Goal: Information Seeking & Learning: Learn about a topic

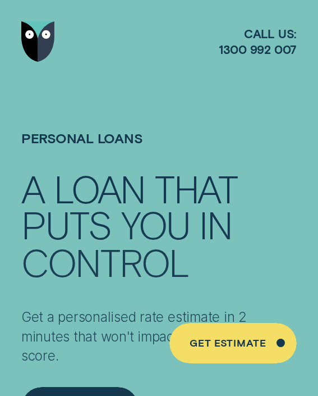
click at [163, 165] on h1 "Personal Loans" at bounding box center [159, 150] width 276 height 41
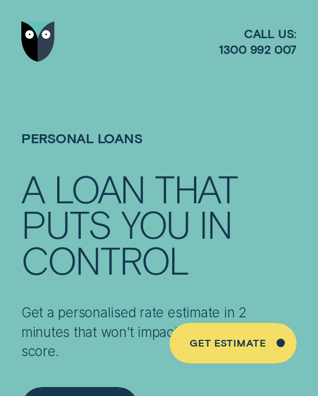
click at [207, 75] on div at bounding box center [159, 41] width 276 height 83
click at [142, 166] on h1 "Personal Loans" at bounding box center [159, 150] width 276 height 41
click at [172, 127] on div at bounding box center [159, 228] width 318 height 456
click at [210, 73] on div at bounding box center [159, 41] width 276 height 83
click at [198, 120] on div at bounding box center [159, 228] width 318 height 456
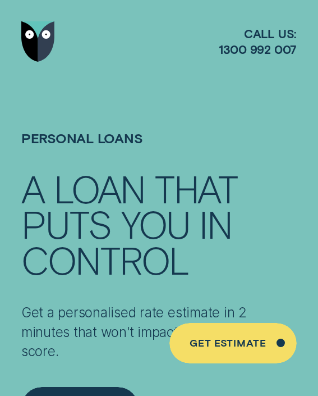
click at [159, 129] on div at bounding box center [159, 228] width 318 height 456
click at [176, 177] on div "THAT" at bounding box center [196, 189] width 83 height 36
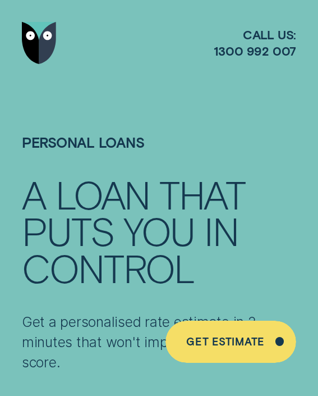
click at [147, 181] on div "Personal Loans A LOAN THAT PUTS YOU IN CONTROL Get a personalised rate estimate…" at bounding box center [159, 235] width 318 height 470
click at [169, 217] on div "YOU" at bounding box center [158, 230] width 71 height 36
click at [207, 87] on div at bounding box center [159, 235] width 318 height 470
click at [117, 97] on div at bounding box center [159, 235] width 318 height 470
click at [167, 176] on div "A LOAN THAT" at bounding box center [159, 194] width 274 height 36
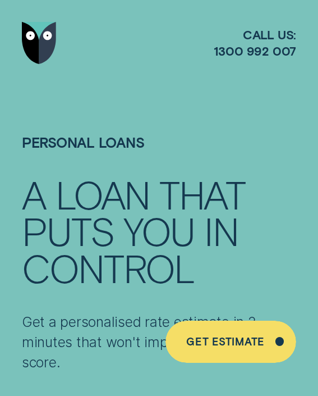
click at [176, 176] on div "THAT" at bounding box center [202, 194] width 86 height 36
click at [170, 140] on h1 "Personal Loans" at bounding box center [159, 155] width 274 height 42
click at [118, 133] on div at bounding box center [159, 235] width 318 height 470
click at [194, 132] on div at bounding box center [159, 235] width 318 height 470
click at [145, 120] on div at bounding box center [159, 235] width 318 height 470
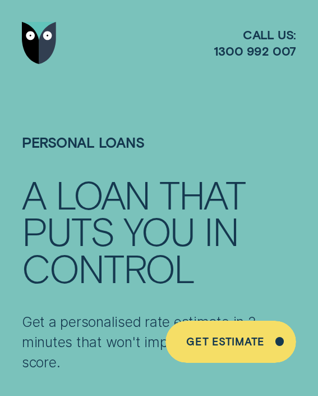
click at [155, 228] on div "YOU" at bounding box center [158, 230] width 71 height 36
click at [151, 75] on div at bounding box center [159, 43] width 274 height 86
click at [202, 189] on div "Personal Loans A LOAN THAT PUTS YOU IN CONTROL Get a personalised rate estimate…" at bounding box center [159, 289] width 274 height 310
click at [155, 134] on h1 "Personal Loans" at bounding box center [159, 155] width 274 height 42
click at [176, 196] on div "A LOAN THAT PUTS YOU IN CONTROL" at bounding box center [159, 231] width 274 height 110
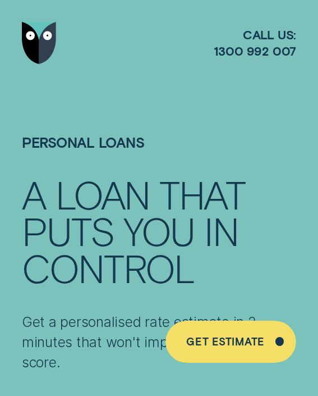
click at [115, 227] on div "PUTS YOU IN" at bounding box center [159, 230] width 274 height 36
click at [153, 200] on div "A LOAN THAT" at bounding box center [159, 194] width 274 height 36
click at [172, 235] on div "YOU" at bounding box center [158, 230] width 71 height 36
click at [144, 79] on div at bounding box center [159, 43] width 274 height 86
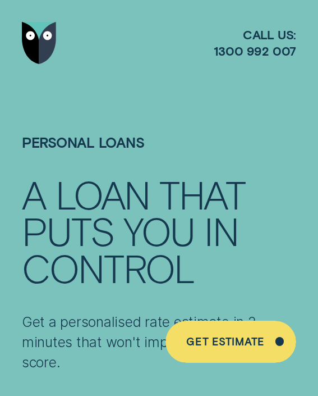
click at [123, 156] on h1 "Personal Loans" at bounding box center [159, 155] width 274 height 42
click at [212, 213] on div "IN" at bounding box center [221, 230] width 34 height 36
click at [129, 92] on div at bounding box center [159, 235] width 318 height 470
click at [209, 90] on div "Personal Loans A LOAN THAT PUTS YOU IN CONTROL Get a personalised rate estimate…" at bounding box center [159, 235] width 318 height 470
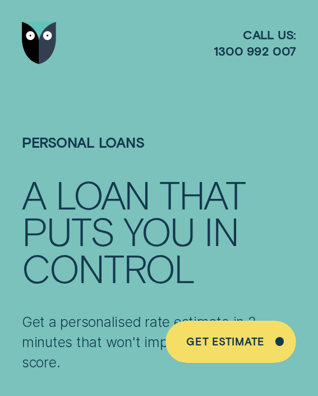
click at [192, 167] on h1 "Personal Loans" at bounding box center [159, 155] width 274 height 42
click at [144, 85] on div at bounding box center [159, 43] width 274 height 86
click at [161, 185] on div "THAT" at bounding box center [202, 194] width 86 height 36
click at [175, 74] on div at bounding box center [159, 43] width 274 height 86
click at [124, 203] on div "A LOAN THAT PUTS YOU IN CONTROL" at bounding box center [159, 231] width 274 height 110
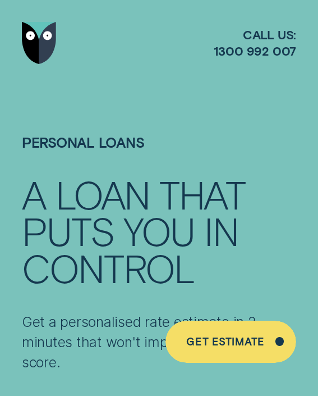
click at [187, 181] on div "THAT" at bounding box center [202, 194] width 86 height 36
click at [207, 163] on h1 "Personal Loans" at bounding box center [159, 155] width 274 height 42
click at [136, 118] on div at bounding box center [159, 235] width 318 height 470
click at [128, 130] on div at bounding box center [159, 235] width 318 height 470
click at [173, 91] on div at bounding box center [159, 235] width 318 height 470
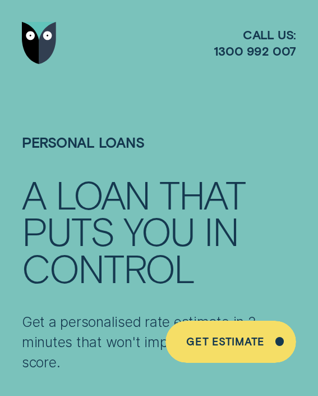
click at [171, 91] on div at bounding box center [159, 235] width 318 height 470
click at [155, 153] on h1 "Personal Loans" at bounding box center [159, 155] width 274 height 42
click at [120, 136] on h1 "Personal Loans" at bounding box center [159, 155] width 274 height 42
click at [191, 186] on div "THAT" at bounding box center [202, 194] width 86 height 36
click at [201, 216] on div "A LOAN THAT PUTS YOU IN CONTROL" at bounding box center [159, 231] width 274 height 110
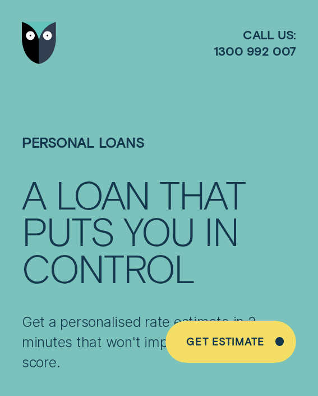
click at [179, 120] on div at bounding box center [159, 235] width 318 height 470
click at [154, 234] on div "YOU" at bounding box center [158, 230] width 71 height 36
click at [127, 203] on div "LOAN" at bounding box center [103, 194] width 95 height 36
click at [186, 159] on h1 "Personal Loans" at bounding box center [159, 155] width 274 height 42
click at [190, 198] on div "THAT" at bounding box center [202, 194] width 86 height 36
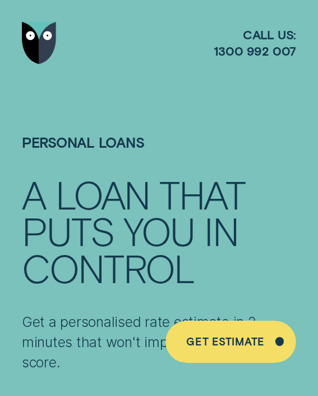
click at [140, 118] on div "Personal Loans A LOAN THAT PUTS YOU IN CONTROL Get a personalised rate estimate…" at bounding box center [159, 235] width 318 height 470
click at [200, 227] on div "Personal Loans A LOAN THAT PUTS YOU IN CONTROL Get a personalised rate estimate…" at bounding box center [159, 289] width 274 height 310
click at [161, 220] on div "YOU" at bounding box center [158, 230] width 71 height 36
click at [131, 202] on div "LOAN" at bounding box center [103, 194] width 95 height 36
click at [204, 66] on div at bounding box center [159, 43] width 274 height 86
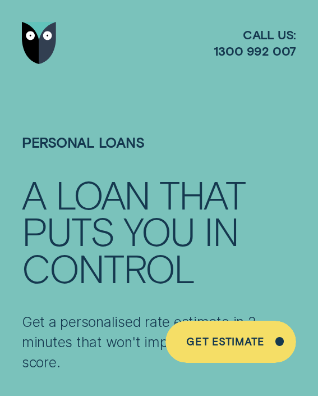
click at [169, 212] on div "YOU" at bounding box center [158, 230] width 71 height 36
click at [129, 118] on div at bounding box center [159, 235] width 318 height 470
click at [183, 95] on div at bounding box center [159, 235] width 318 height 470
click at [143, 204] on div "LOAN" at bounding box center [103, 194] width 95 height 36
click at [211, 95] on div at bounding box center [159, 235] width 318 height 470
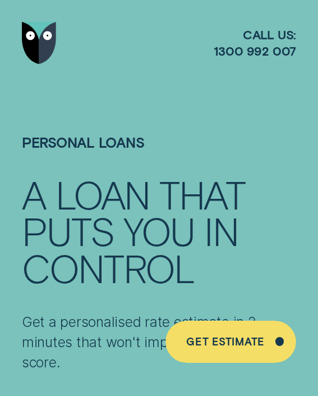
click at [152, 220] on div "YOU" at bounding box center [158, 230] width 71 height 36
click at [190, 194] on div "Personal Loans A LOAN THAT PUTS YOU IN CONTROL Get a personalised rate estimate…" at bounding box center [159, 235] width 318 height 470
click at [116, 141] on h1 "Personal Loans" at bounding box center [159, 155] width 274 height 42
click at [140, 126] on div at bounding box center [159, 235] width 318 height 470
click at [120, 217] on div "PUTS YOU IN" at bounding box center [159, 230] width 274 height 36
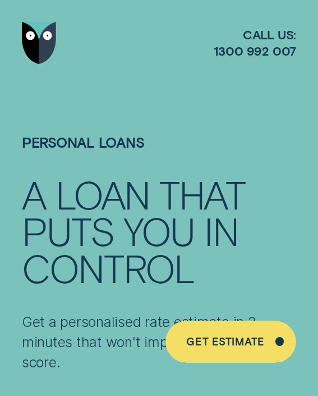
click at [195, 191] on div "THAT" at bounding box center [202, 194] width 86 height 36
click at [190, 164] on h1 "Personal Loans" at bounding box center [159, 155] width 274 height 42
click at [158, 144] on h1 "Personal Loans" at bounding box center [159, 155] width 274 height 42
click at [197, 168] on h1 "Personal Loans" at bounding box center [159, 155] width 274 height 42
click at [131, 72] on div at bounding box center [159, 43] width 274 height 86
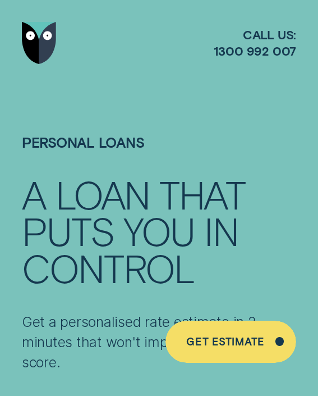
click at [166, 163] on h1 "Personal Loans" at bounding box center [159, 155] width 274 height 42
click at [138, 188] on div "LOAN" at bounding box center [103, 194] width 95 height 36
click at [150, 176] on div "A LOAN THAT" at bounding box center [159, 194] width 274 height 36
click at [123, 85] on div at bounding box center [159, 43] width 274 height 86
click at [131, 75] on div at bounding box center [159, 43] width 274 height 86
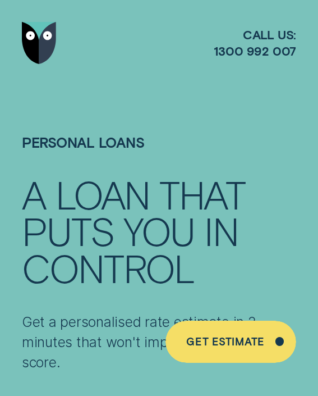
click at [165, 141] on h1 "Personal Loans" at bounding box center [159, 155] width 274 height 42
click at [131, 93] on div at bounding box center [159, 235] width 318 height 470
click at [164, 90] on div "Personal Loans A LOAN THAT PUTS YOU IN CONTROL Get a personalised rate estimate…" at bounding box center [159, 235] width 318 height 470
click at [180, 224] on div "YOU" at bounding box center [158, 230] width 71 height 36
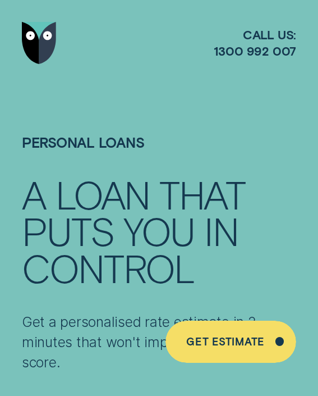
click at [149, 127] on div at bounding box center [159, 235] width 318 height 470
